Goal: Information Seeking & Learning: Find specific fact

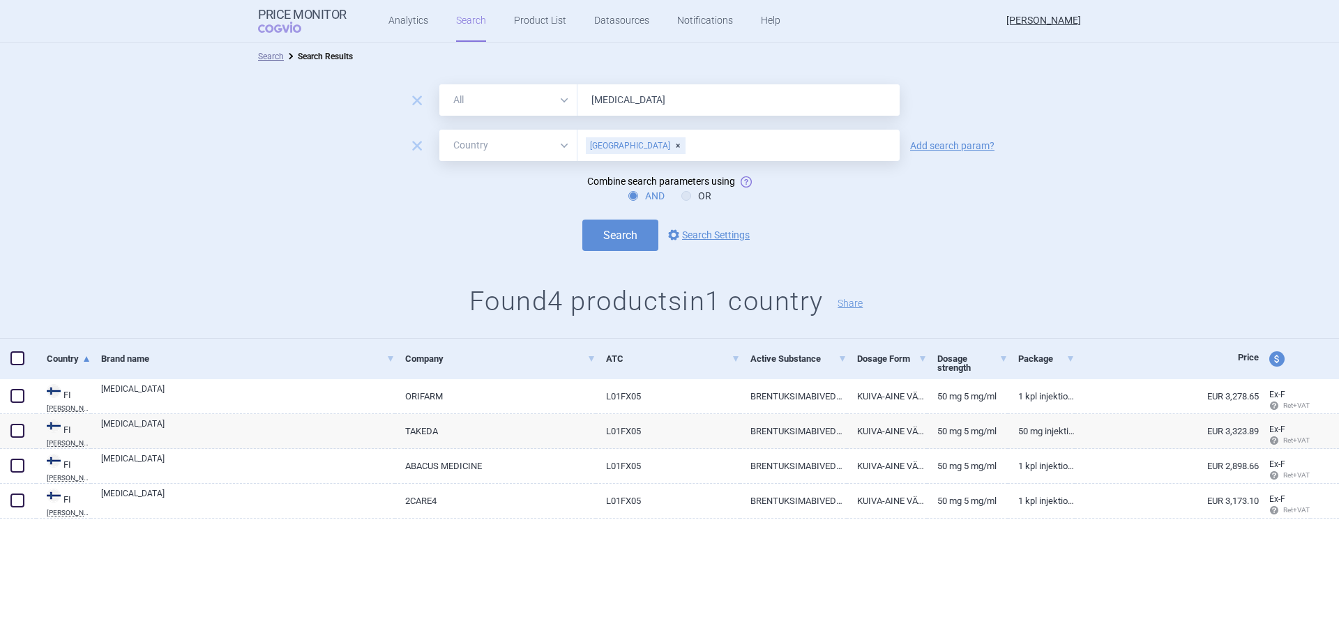
select select "country"
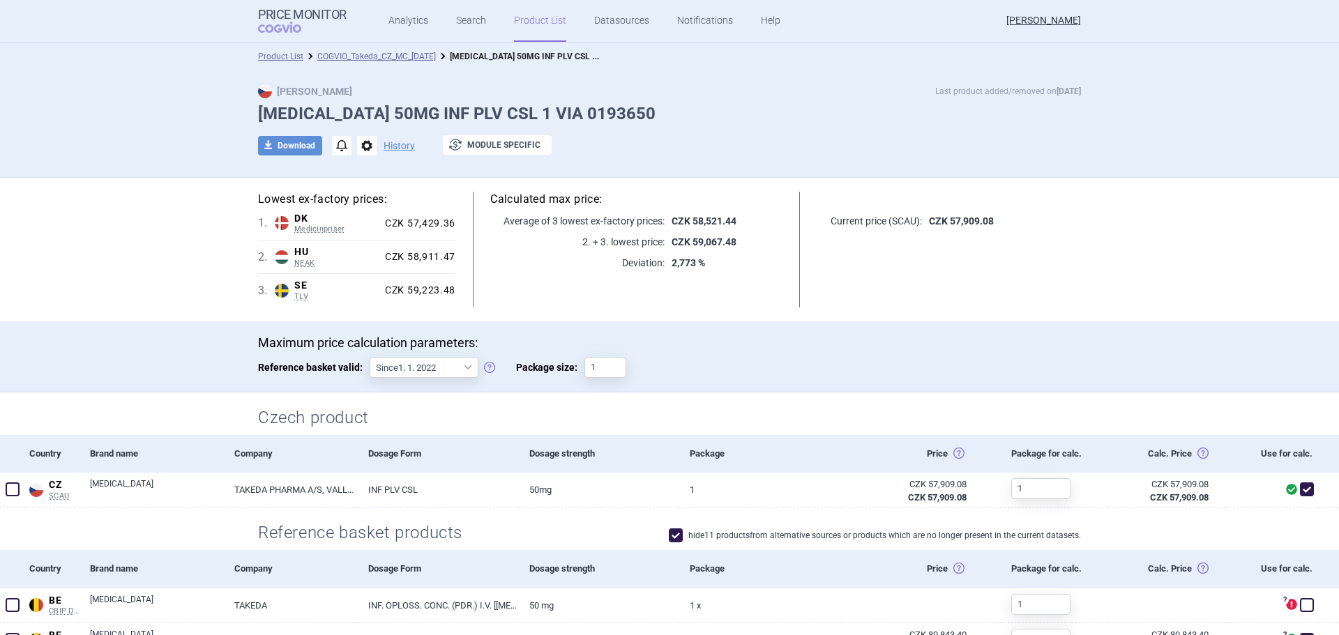
scroll to position [734, 0]
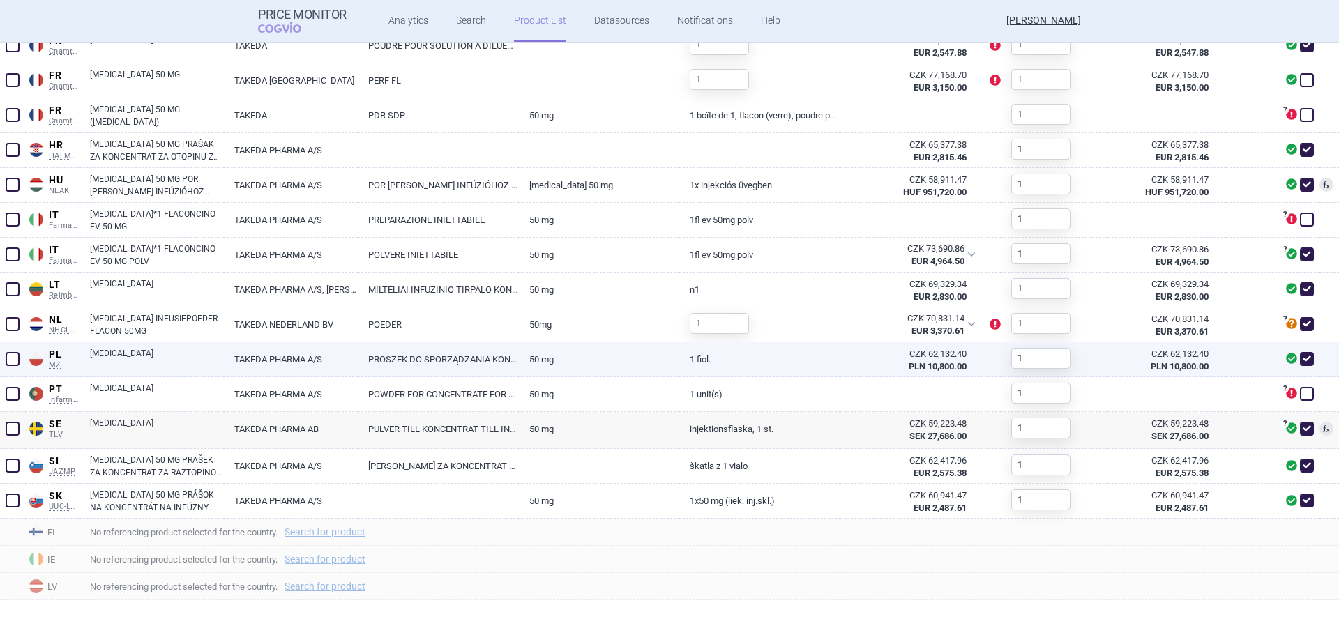
click at [84, 362] on div "ADCETRIS" at bounding box center [152, 359] width 144 height 35
click at [160, 368] on link "ADCETRIS" at bounding box center [157, 359] width 134 height 25
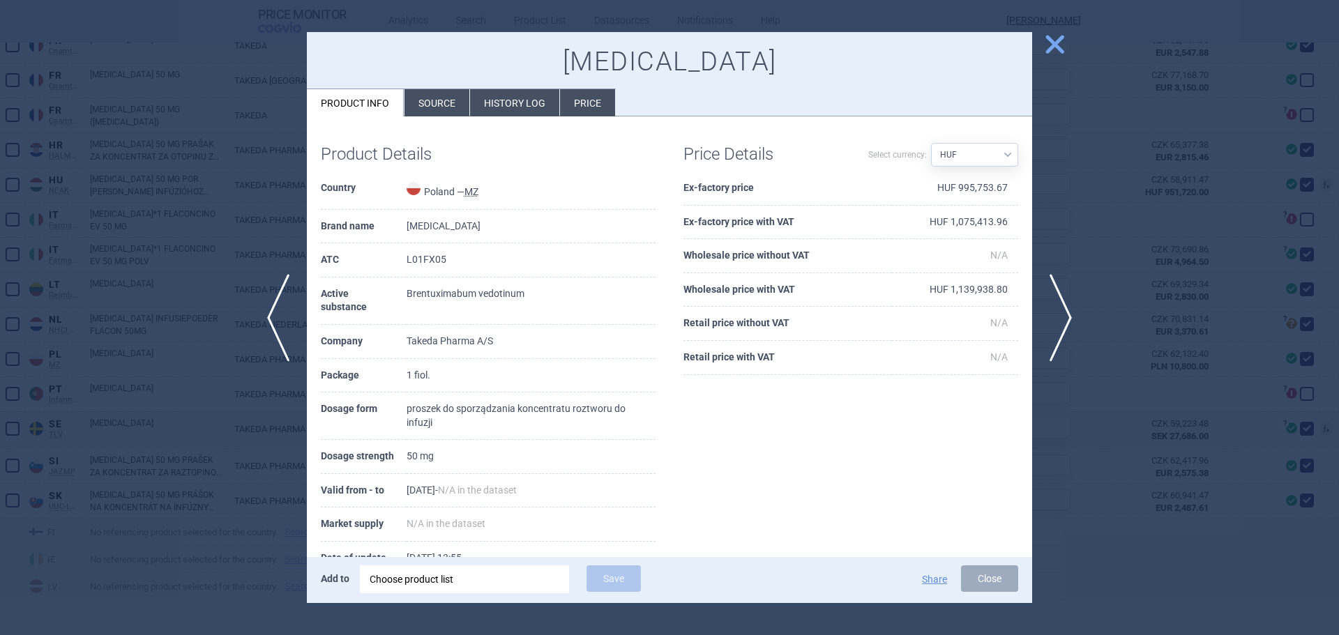
click at [956, 151] on select "Source AED AUD BGN BHD BOB BRL CAD CHF CNY COP CZK DKK DZD EUR GBP HUF ILS INR …" at bounding box center [974, 155] width 87 height 24
select select "PLN"
click at [931, 143] on select "Source AED AUD BGN BHD BOB BRL CAD CHF CNY COP CZK DKK DZD EUR GBP HUF ILS INR …" at bounding box center [974, 155] width 87 height 24
